Goal: Task Accomplishment & Management: Manage account settings

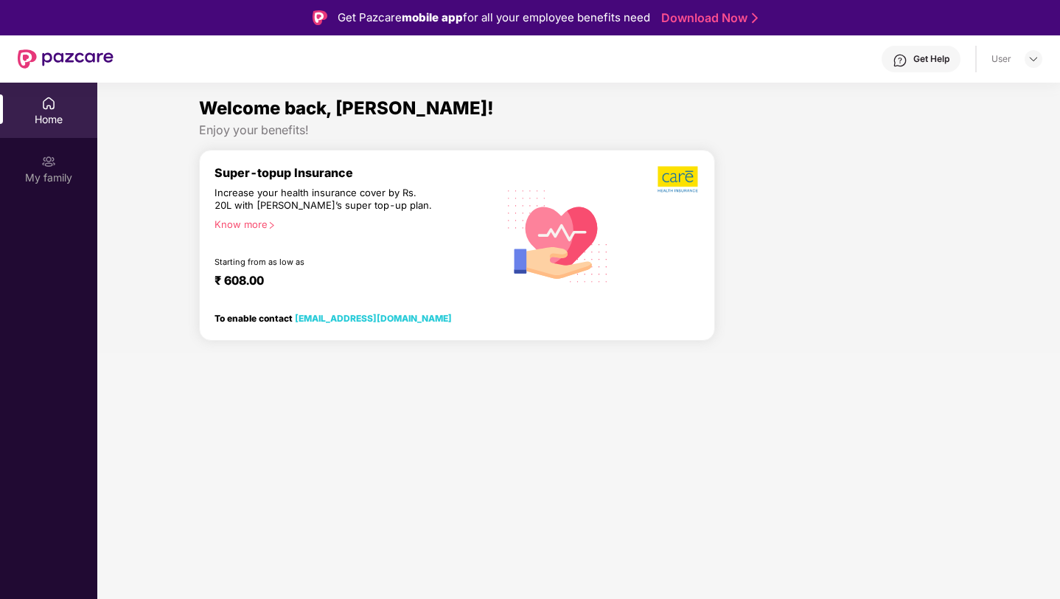
click at [55, 110] on img at bounding box center [48, 103] width 15 height 15
click at [49, 163] on img at bounding box center [48, 161] width 15 height 15
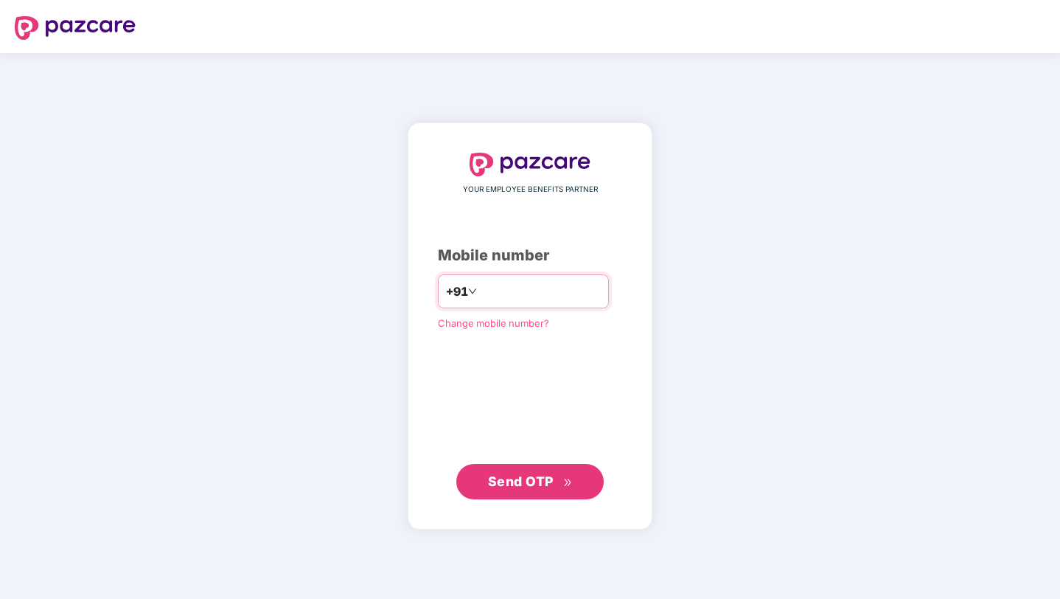
type input "**********"
click at [519, 490] on span "Send OTP" at bounding box center [530, 481] width 85 height 21
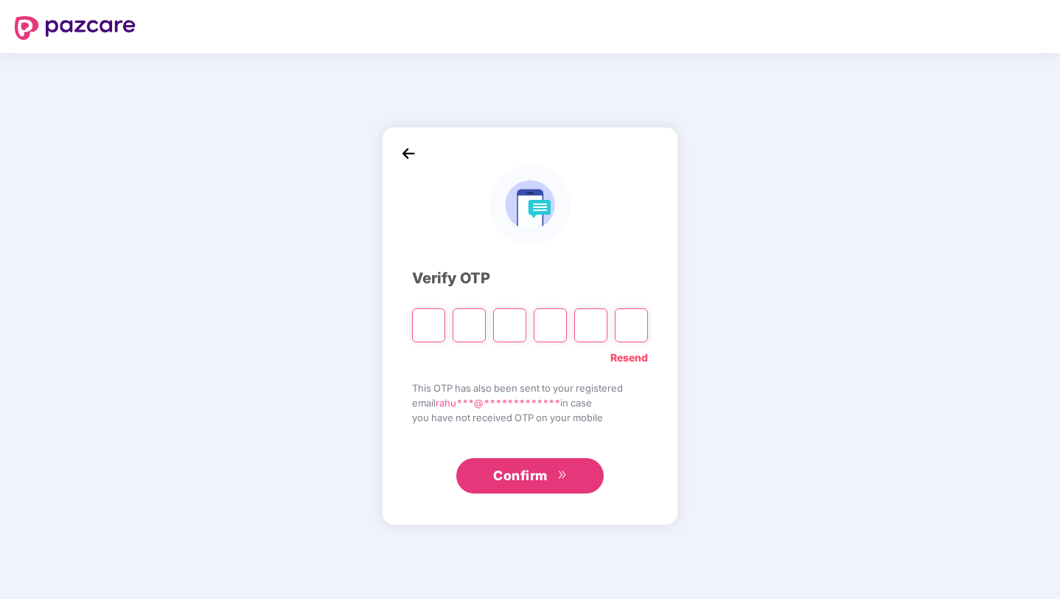
type input "*"
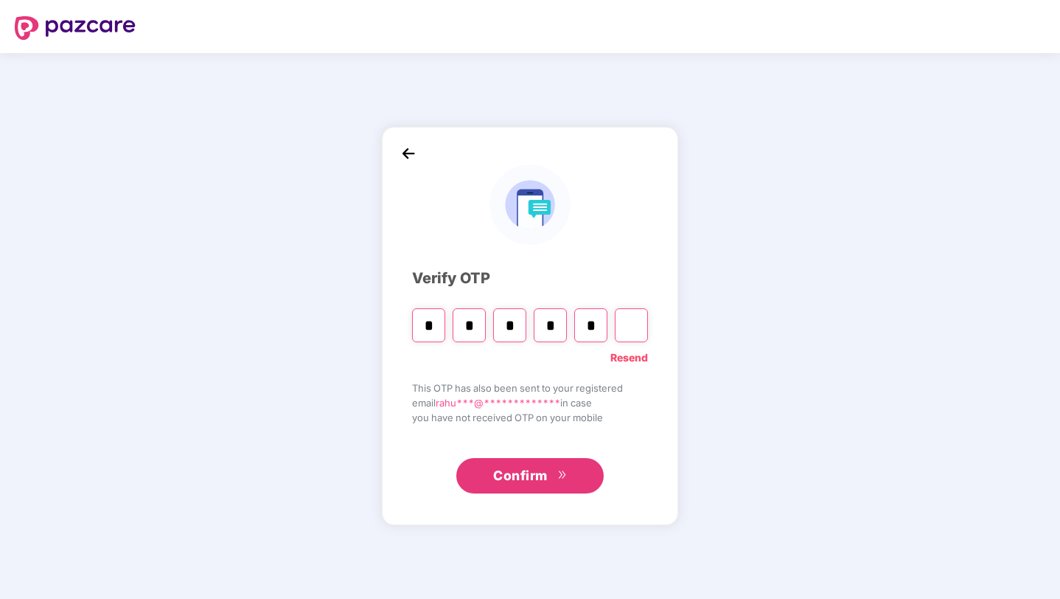
type input "*"
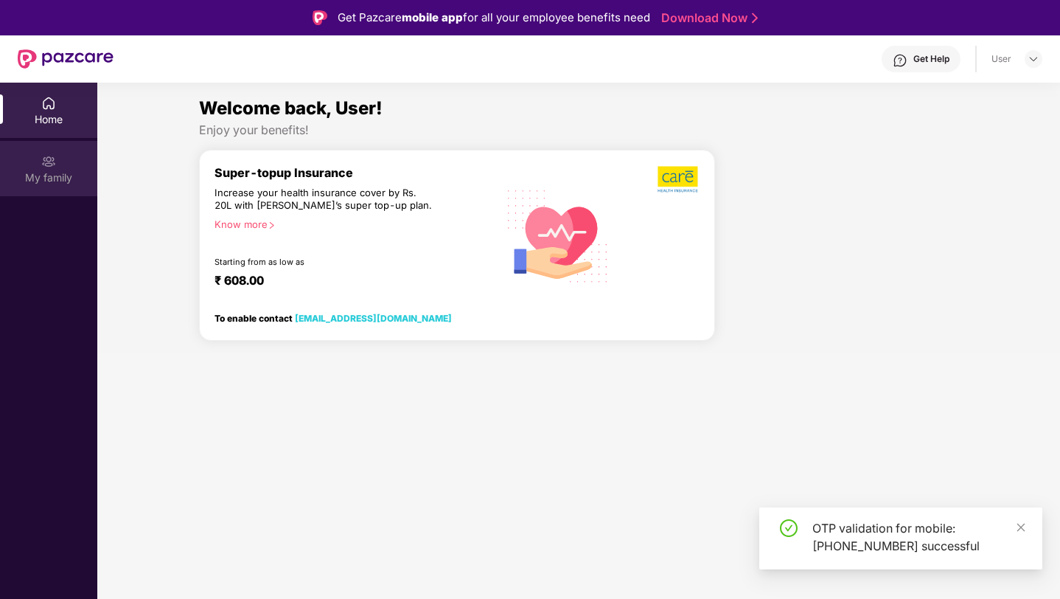
click at [58, 170] on div "My family" at bounding box center [48, 177] width 97 height 15
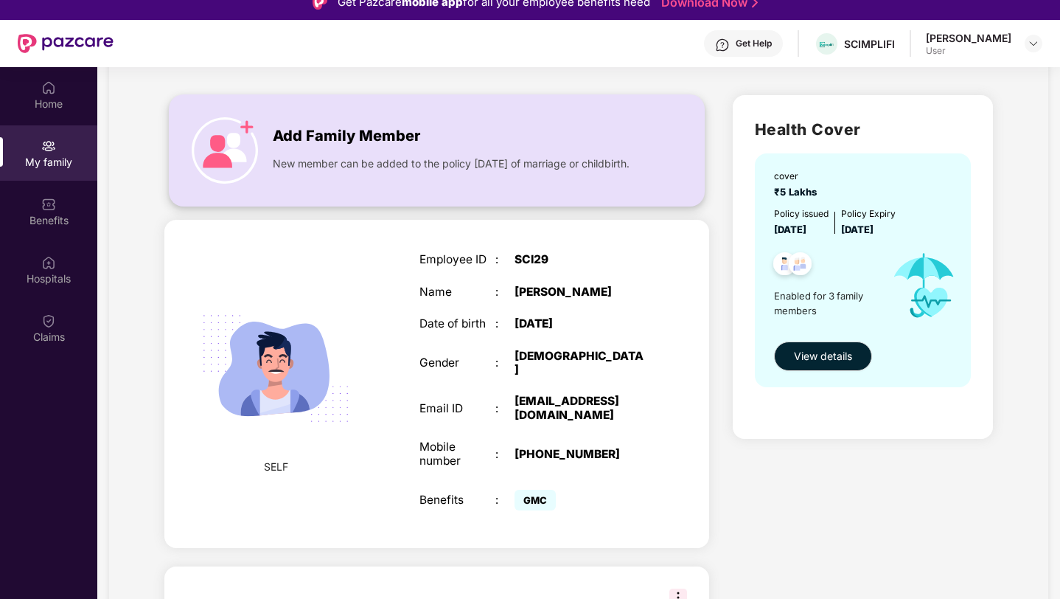
scroll to position [89, 0]
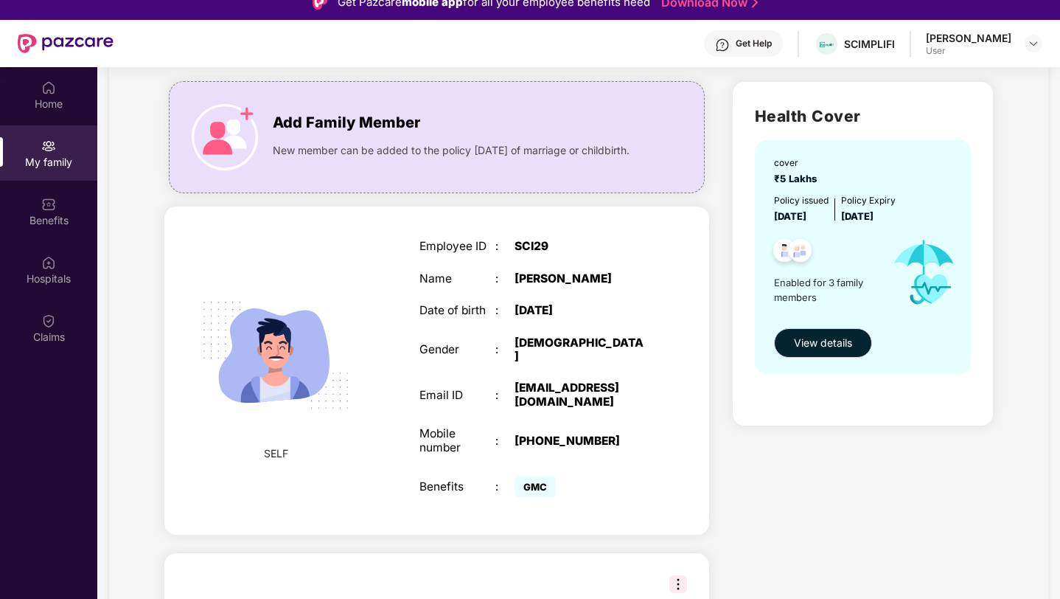
click at [515, 317] on div "[DATE]" at bounding box center [581, 310] width 133 height 13
click at [59, 207] on div "Benefits" at bounding box center [48, 211] width 97 height 55
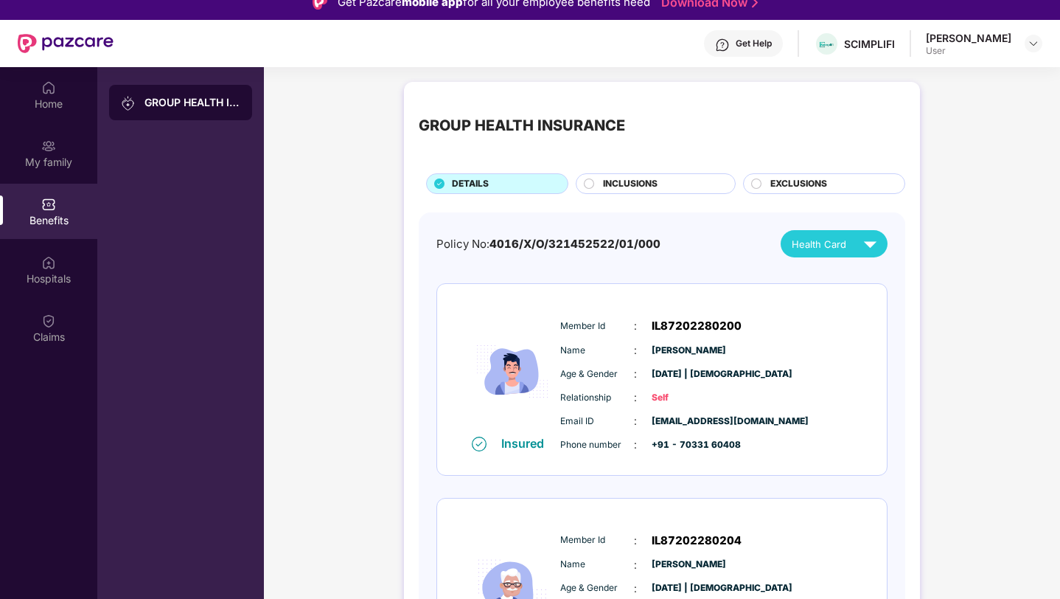
click at [626, 186] on span "INCLUSIONS" at bounding box center [630, 184] width 55 height 14
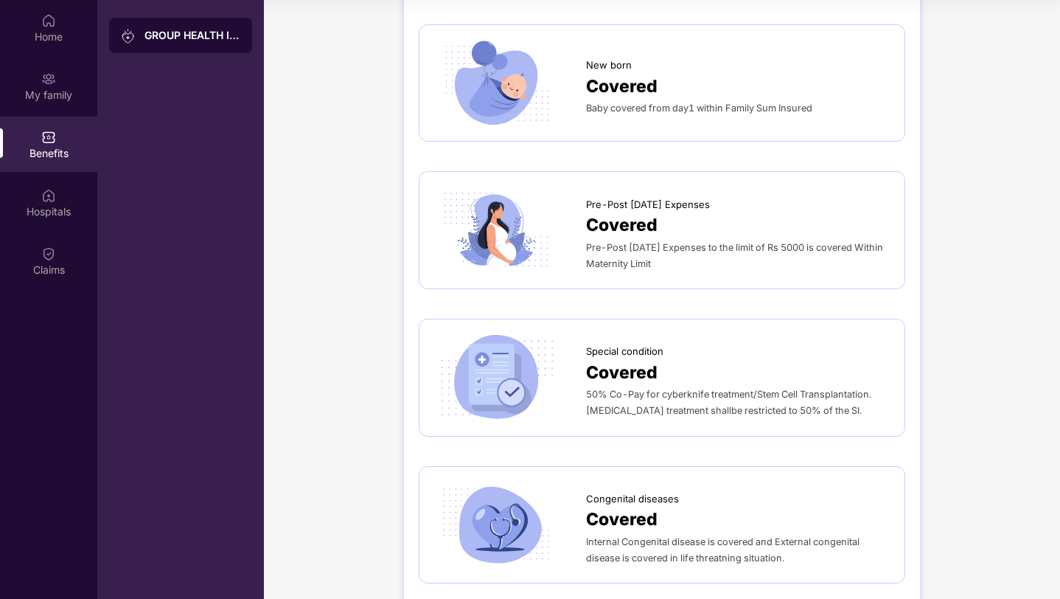
scroll to position [2138, 0]
